Goal: Transaction & Acquisition: Purchase product/service

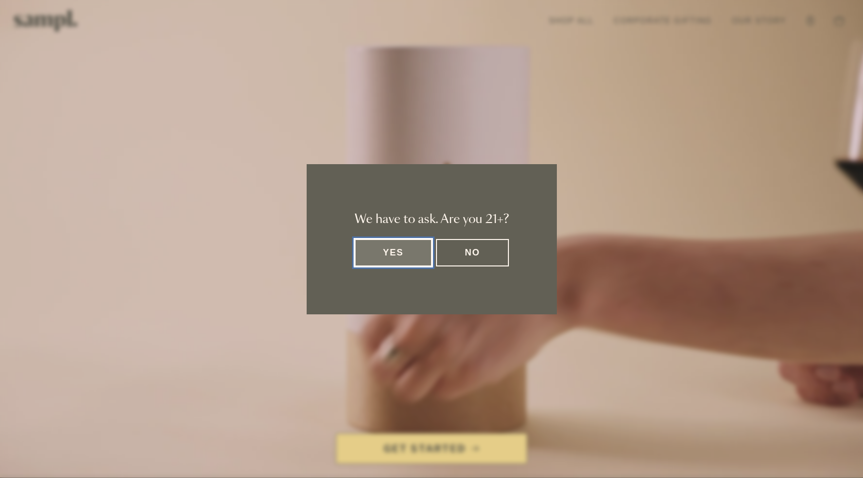
click at [60, 27] on dialog "We have to ask. Are you 21+? Yes No" at bounding box center [431, 239] width 863 height 478
click at [407, 252] on button "Yes" at bounding box center [393, 252] width 78 height 27
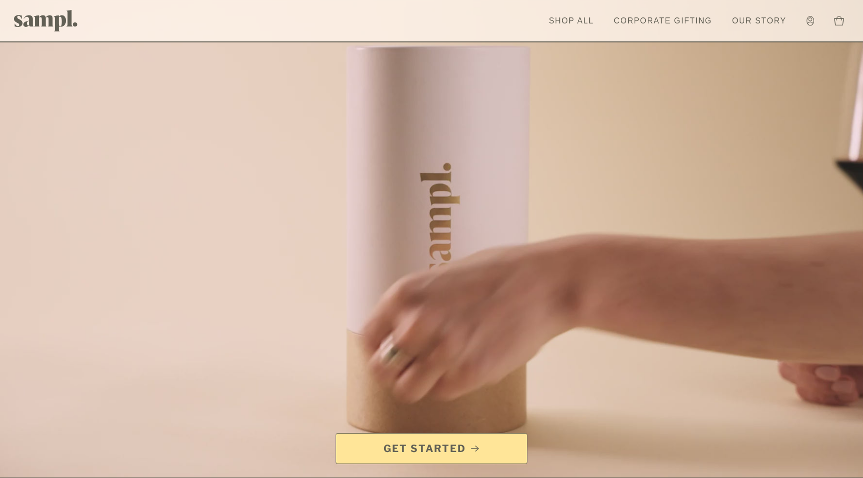
click at [49, 17] on img at bounding box center [46, 20] width 64 height 21
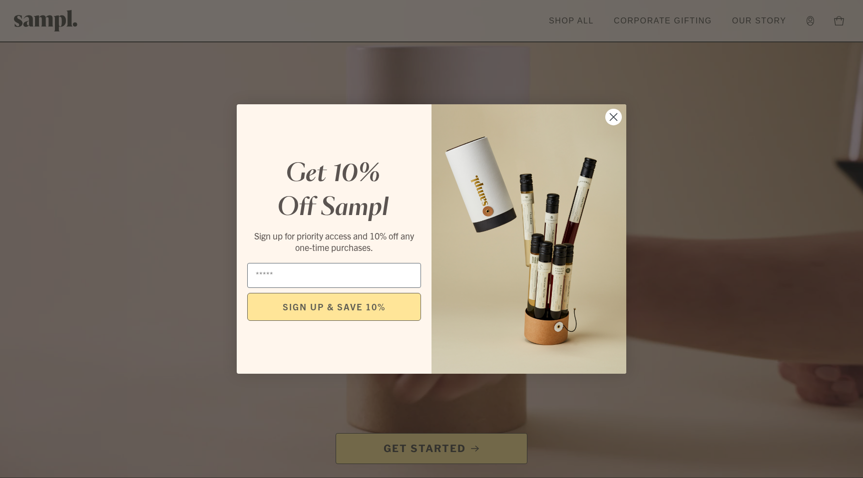
click at [613, 117] on icon "Close dialog" at bounding box center [613, 117] width 7 height 7
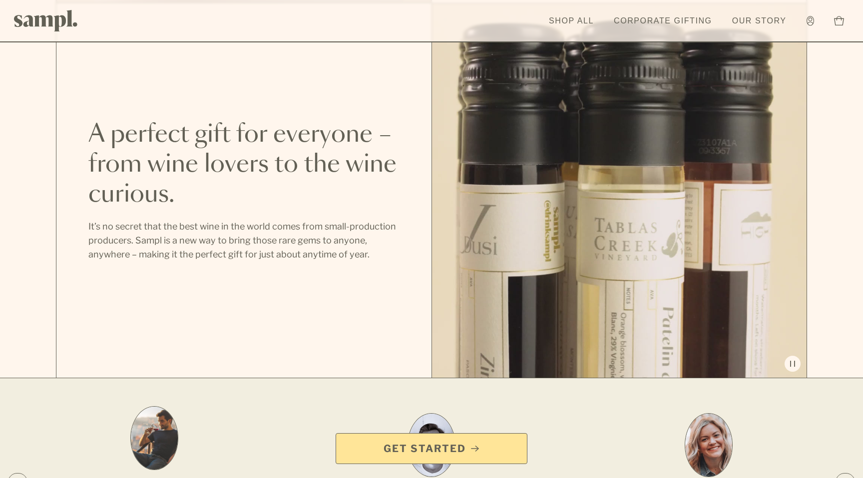
scroll to position [1066, 0]
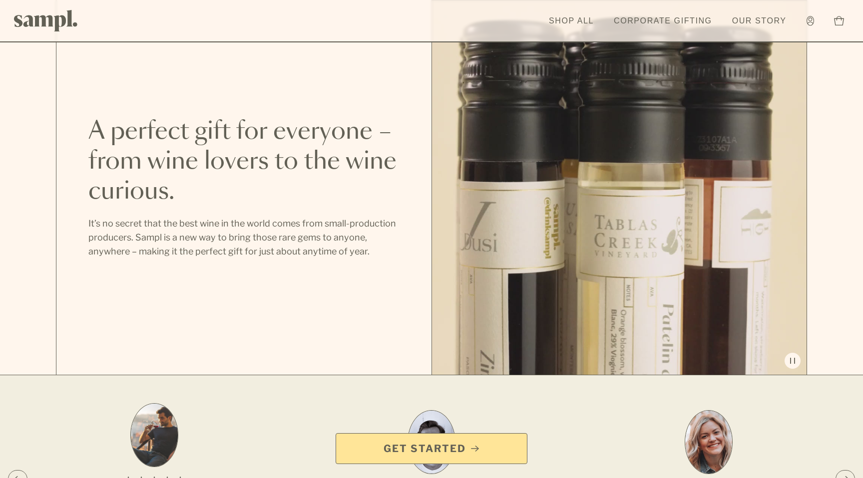
click at [577, 225] on button at bounding box center [619, 187] width 374 height 374
click at [431, 447] on span "Get Started" at bounding box center [424, 449] width 82 height 14
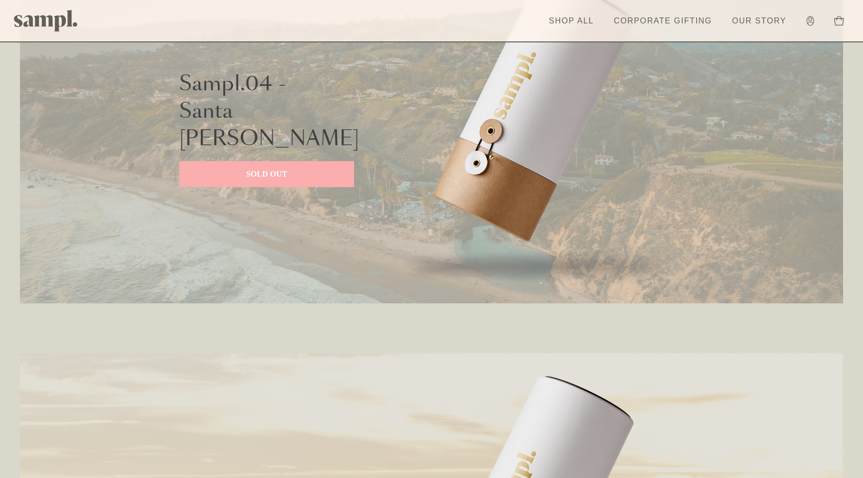
scroll to position [1658, 0]
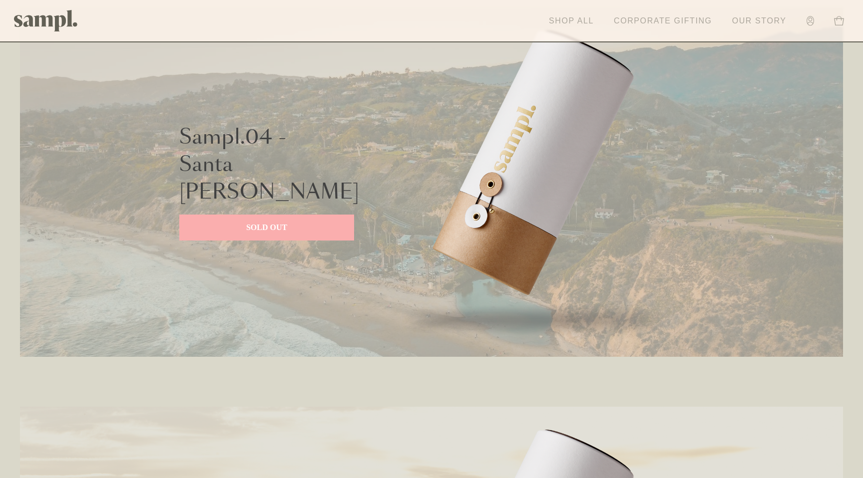
click at [579, 20] on link "Shop All" at bounding box center [571, 21] width 55 height 22
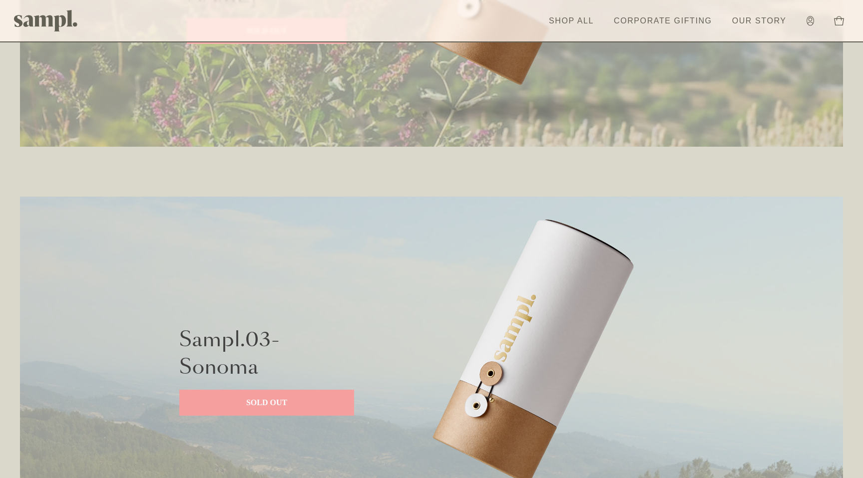
scroll to position [1076, 0]
